Goal: Find specific page/section: Find specific page/section

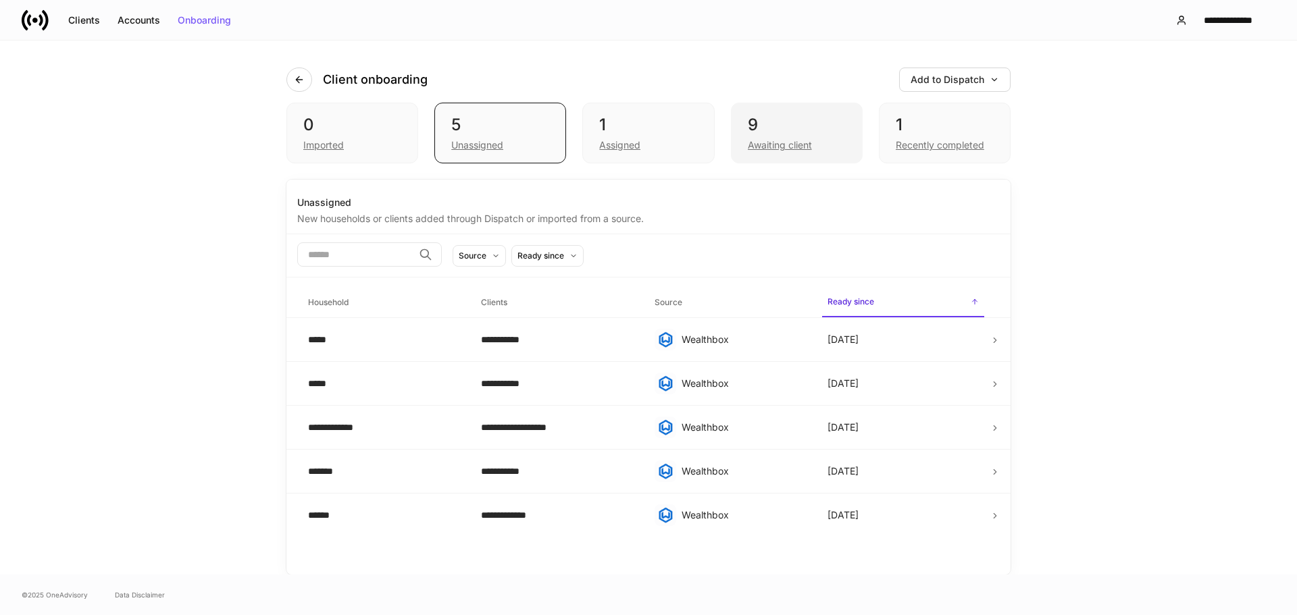
click at [788, 120] on div "9" at bounding box center [797, 125] width 98 height 22
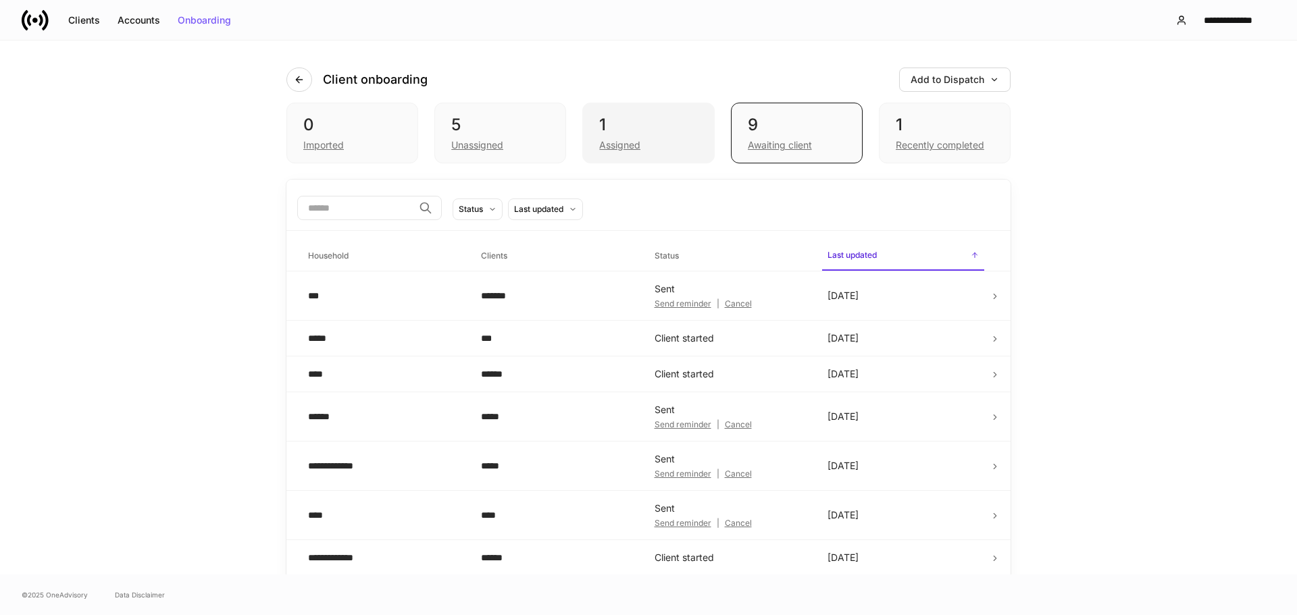
click at [677, 105] on div "1 Assigned" at bounding box center [648, 133] width 132 height 61
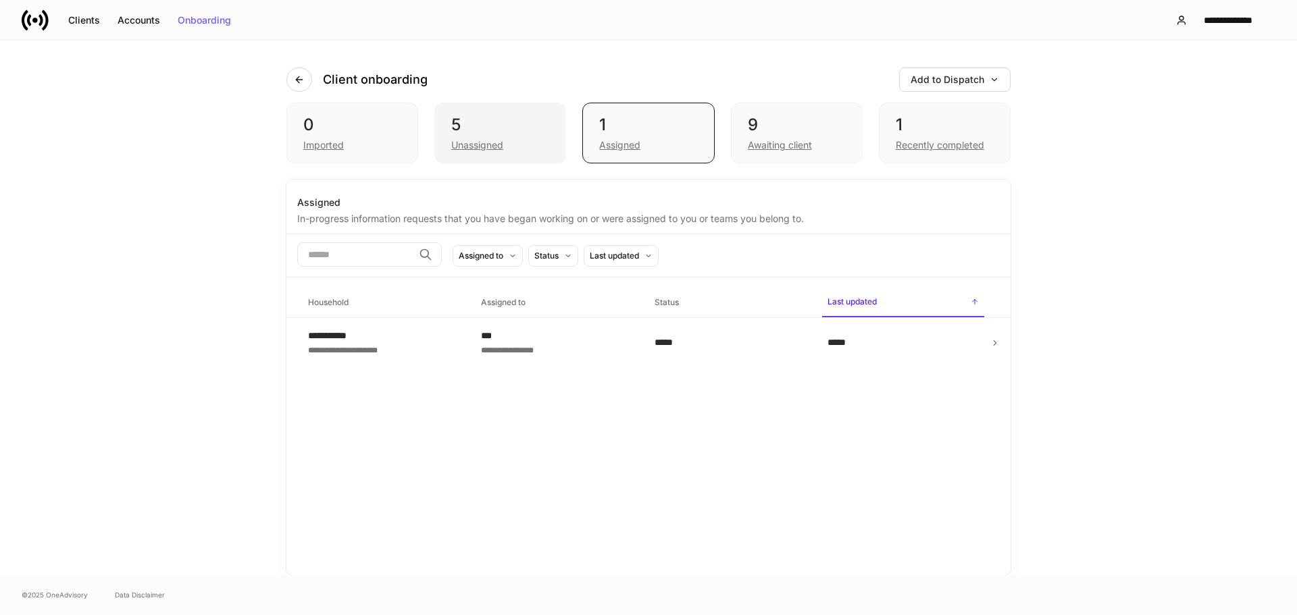
click at [523, 132] on div "5" at bounding box center [500, 125] width 98 height 22
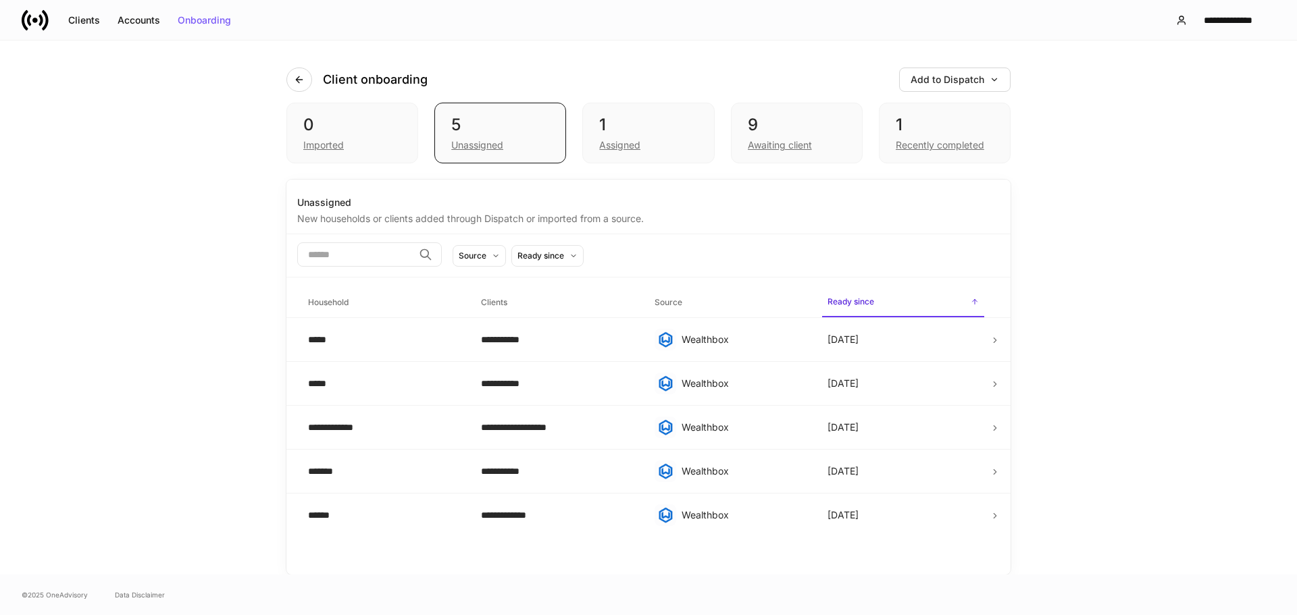
drag, startPoint x: 549, startPoint y: 111, endPoint x: 576, endPoint y: 72, distance: 47.6
click at [576, 72] on div "Client onboarding Add to Dispatch" at bounding box center [648, 72] width 724 height 62
